Goal: Information Seeking & Learning: Find specific fact

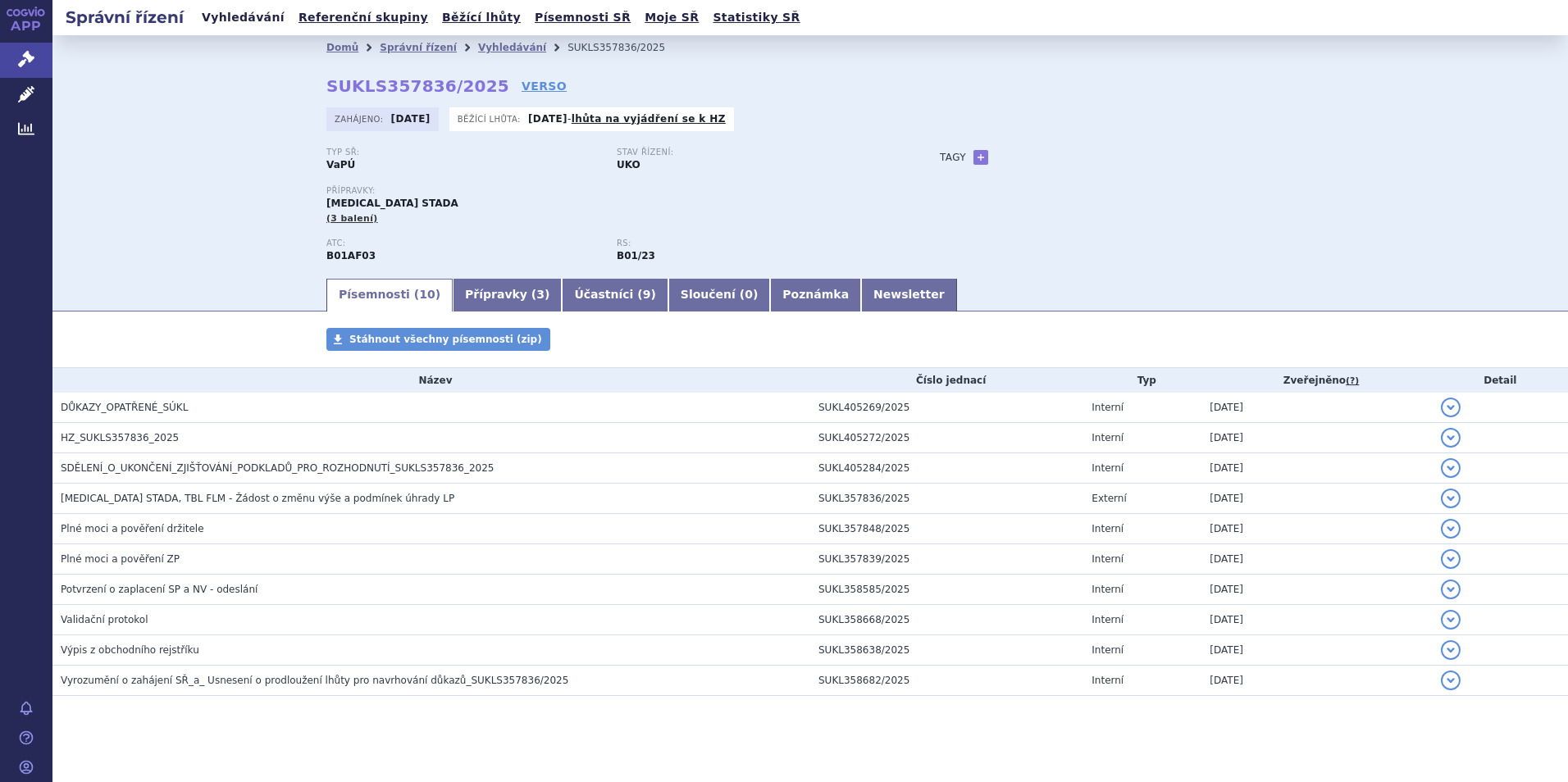
click at [235, 13] on link "Vyhledávání" at bounding box center [243, 17] width 93 height 22
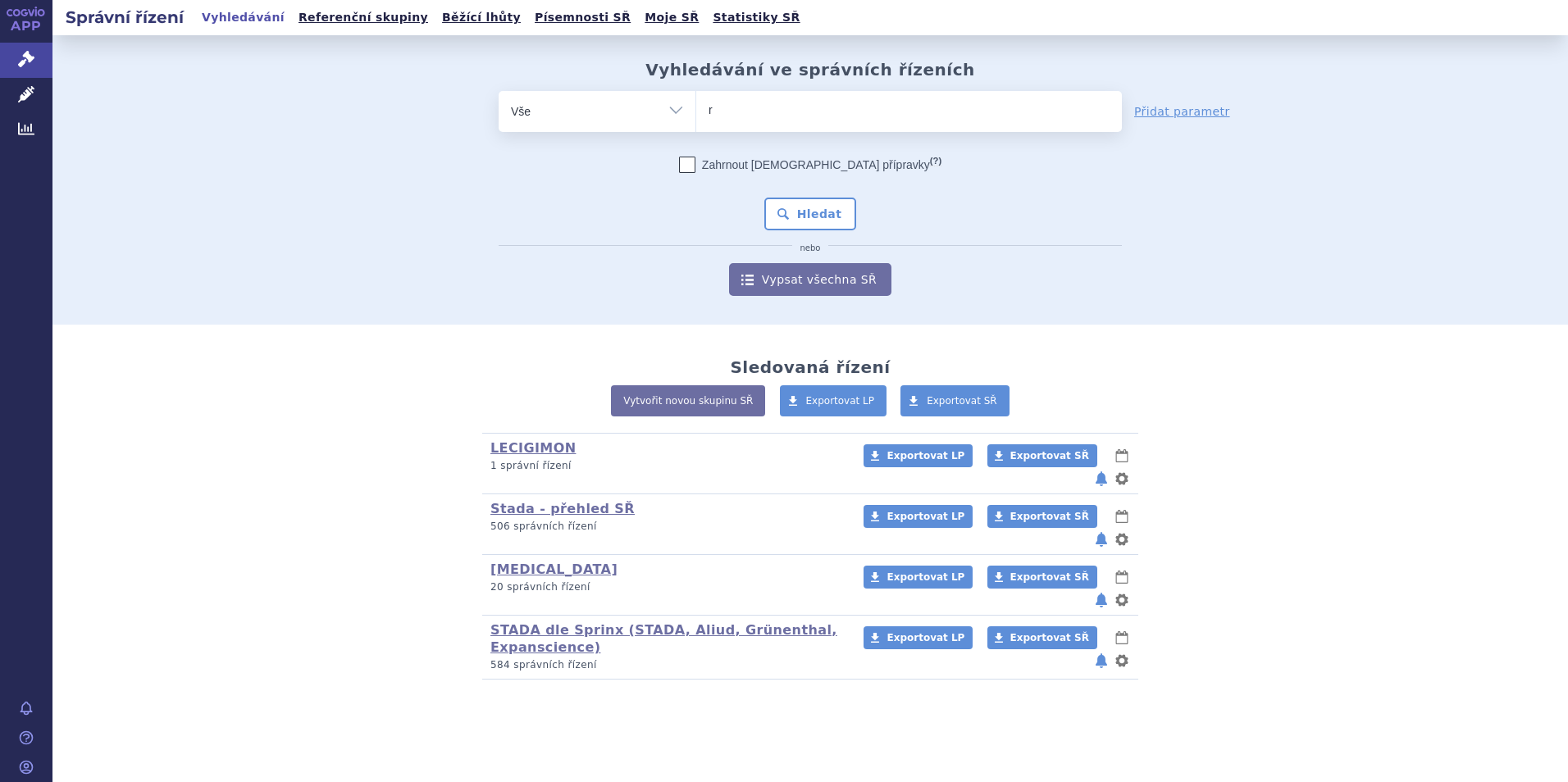
type input "re"
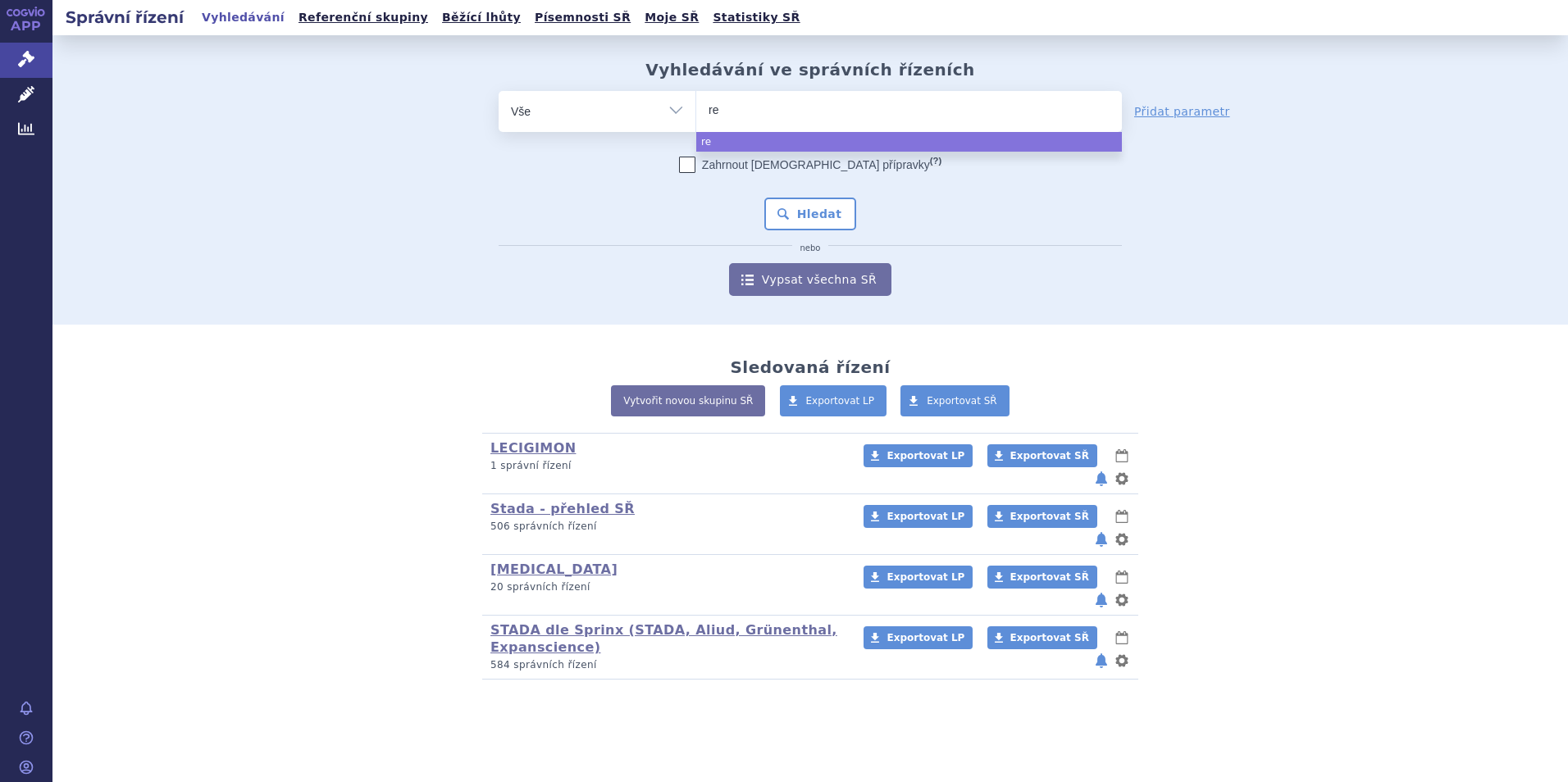
type input "reg"
type input "[PERSON_NAME]"
type input "regora"
type input "regoraf"
type input "regorafen"
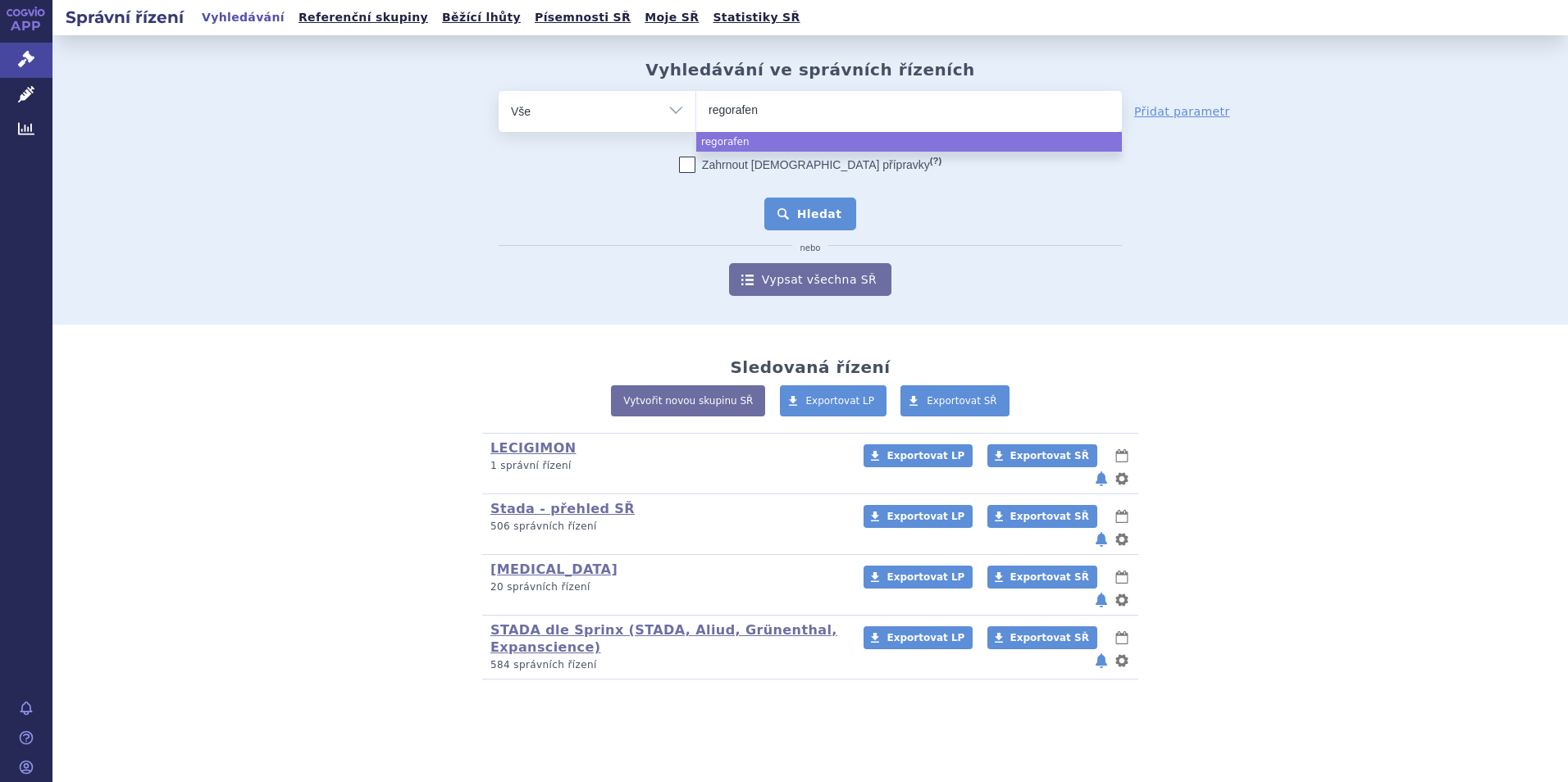
select select "regorafen"
click at [830, 220] on button "Hledat" at bounding box center [811, 213] width 93 height 32
